Goal: Transaction & Acquisition: Purchase product/service

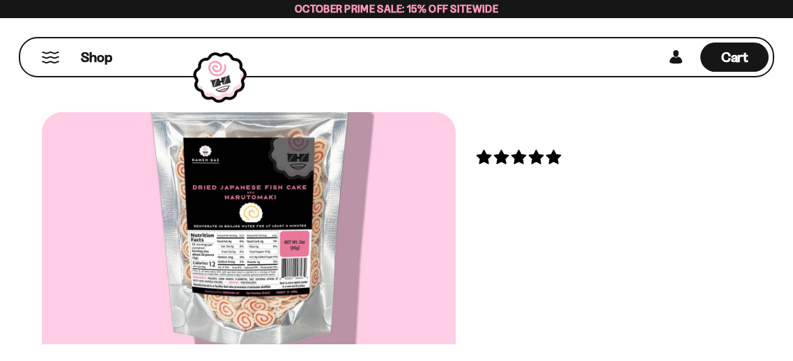
scroll to position [45, 0]
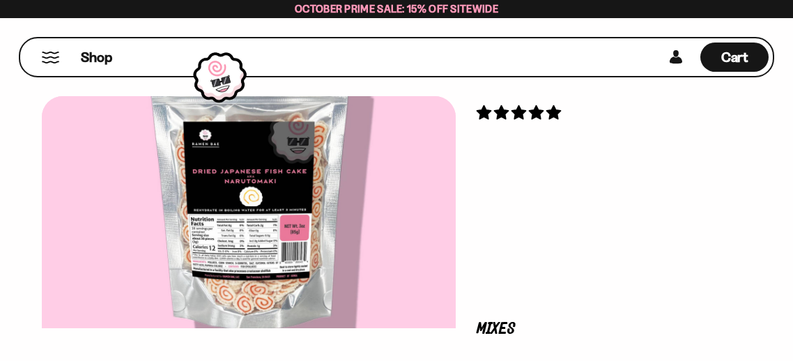
click at [656, 146] on h3 "Japanese Fish Cake" at bounding box center [603, 172] width 254 height 98
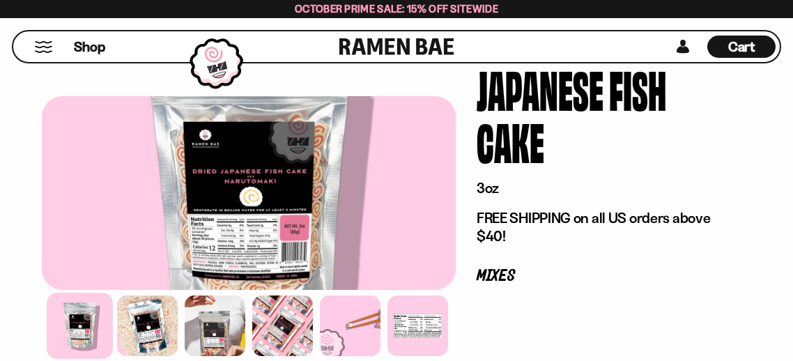
scroll to position [106, 0]
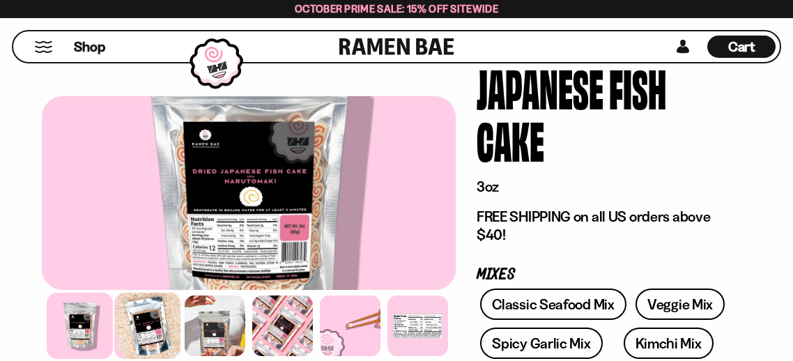
click at [162, 305] on div at bounding box center [147, 326] width 66 height 66
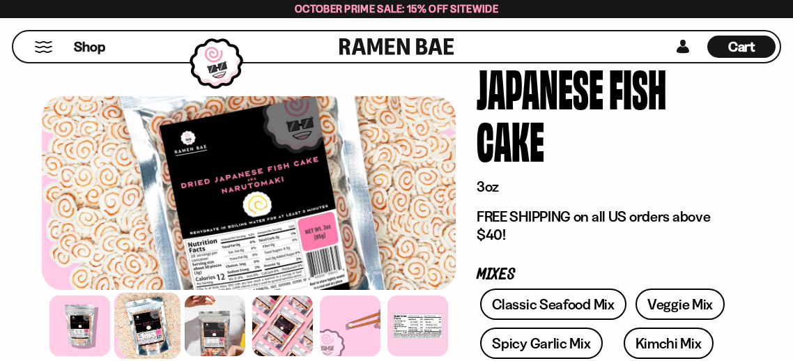
click at [123, 309] on div at bounding box center [147, 326] width 66 height 66
click at [107, 313] on div at bounding box center [80, 326] width 66 height 66
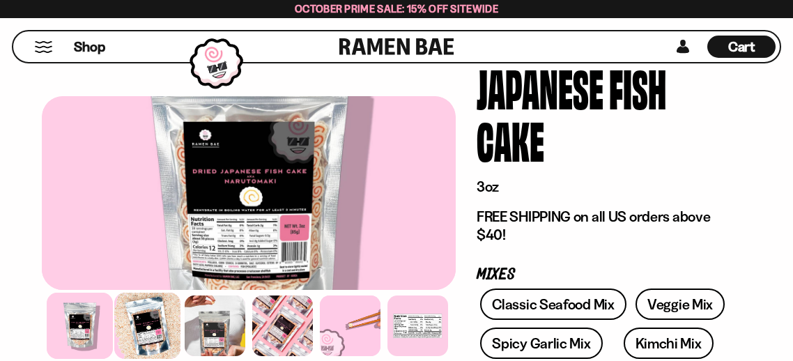
click at [161, 326] on div at bounding box center [147, 326] width 66 height 66
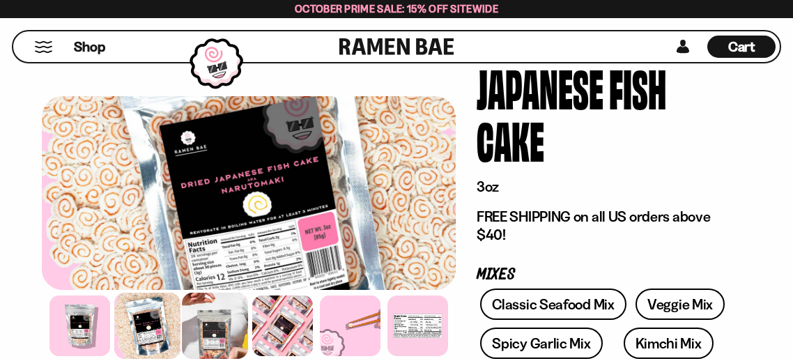
click at [208, 330] on div at bounding box center [215, 326] width 66 height 66
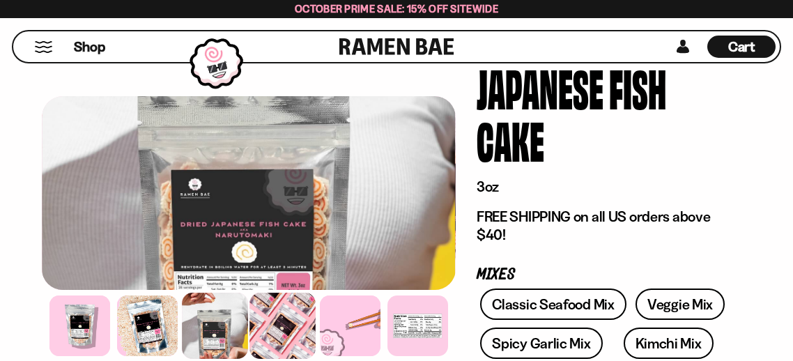
click at [278, 339] on div at bounding box center [282, 326] width 66 height 66
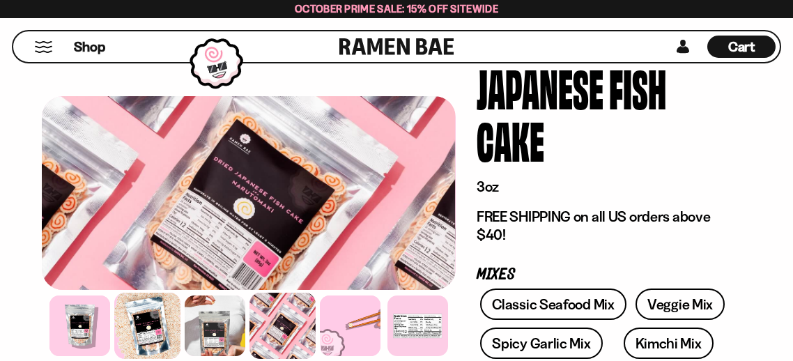
click at [125, 323] on div at bounding box center [147, 326] width 66 height 66
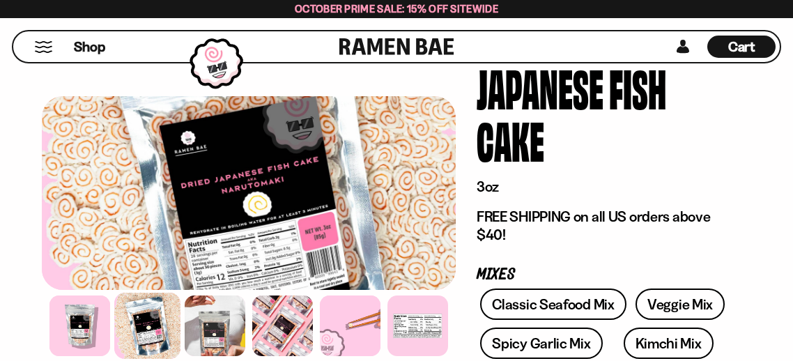
click at [173, 321] on div at bounding box center [147, 326] width 66 height 66
click at [323, 333] on div at bounding box center [350, 326] width 66 height 66
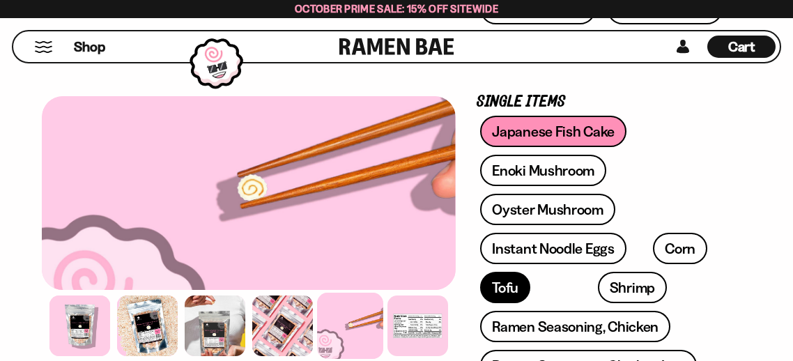
scroll to position [487, 0]
